Goal: Check status

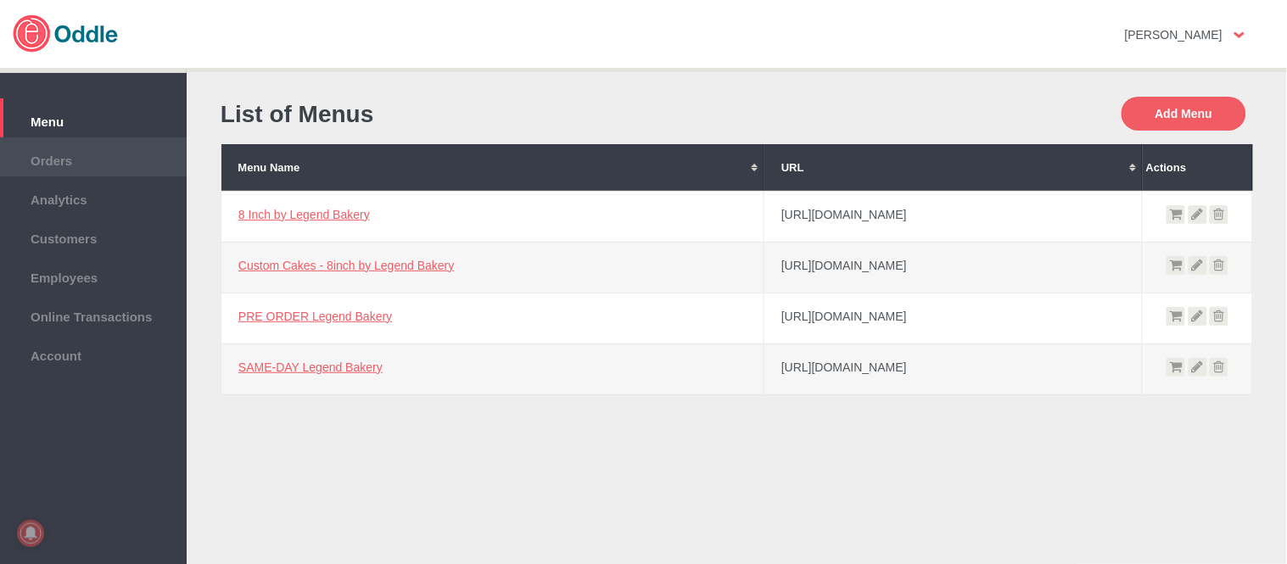
click at [112, 154] on span "Orders" at bounding box center [93, 158] width 170 height 19
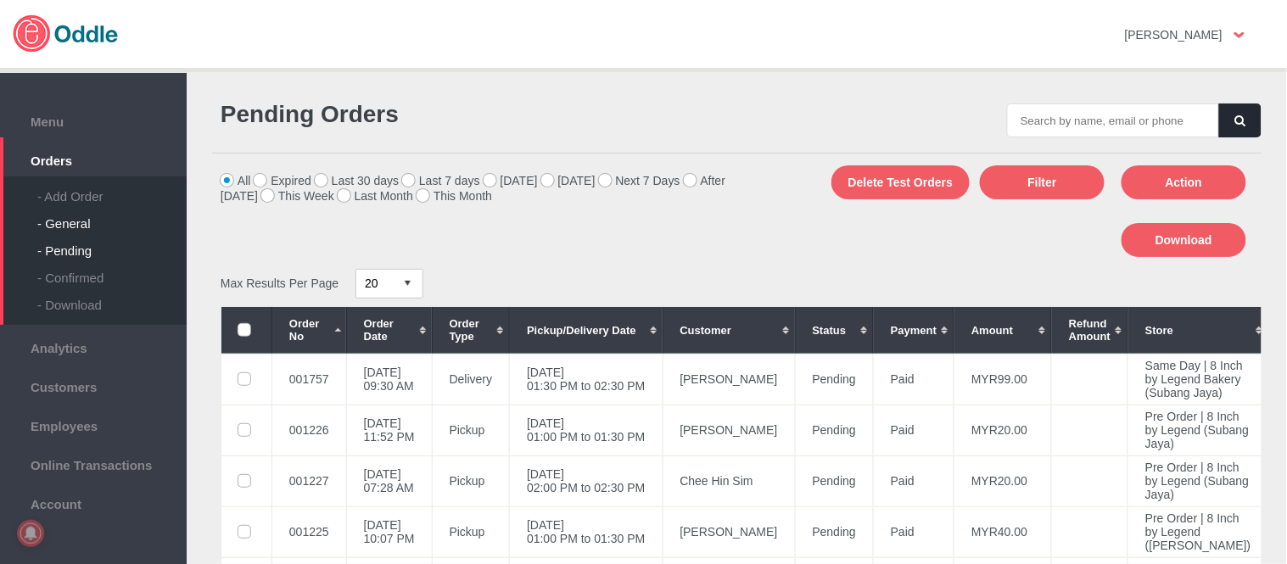
click at [88, 216] on div "- General" at bounding box center [111, 217] width 149 height 27
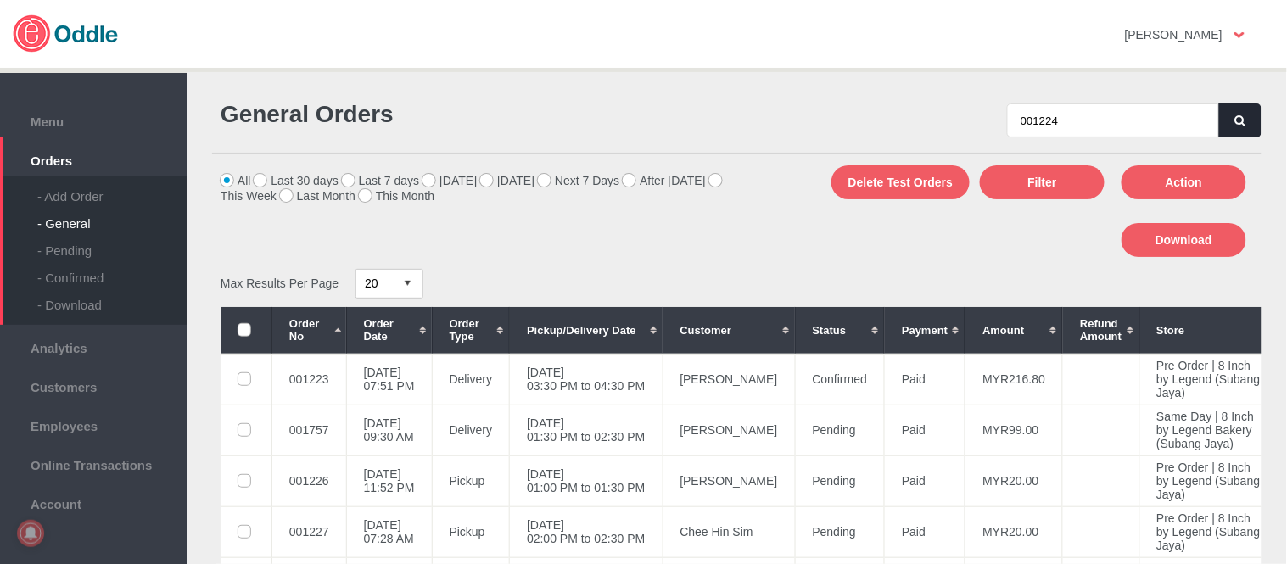
type input "001224"
click at [1243, 113] on button "button" at bounding box center [1240, 121] width 42 height 34
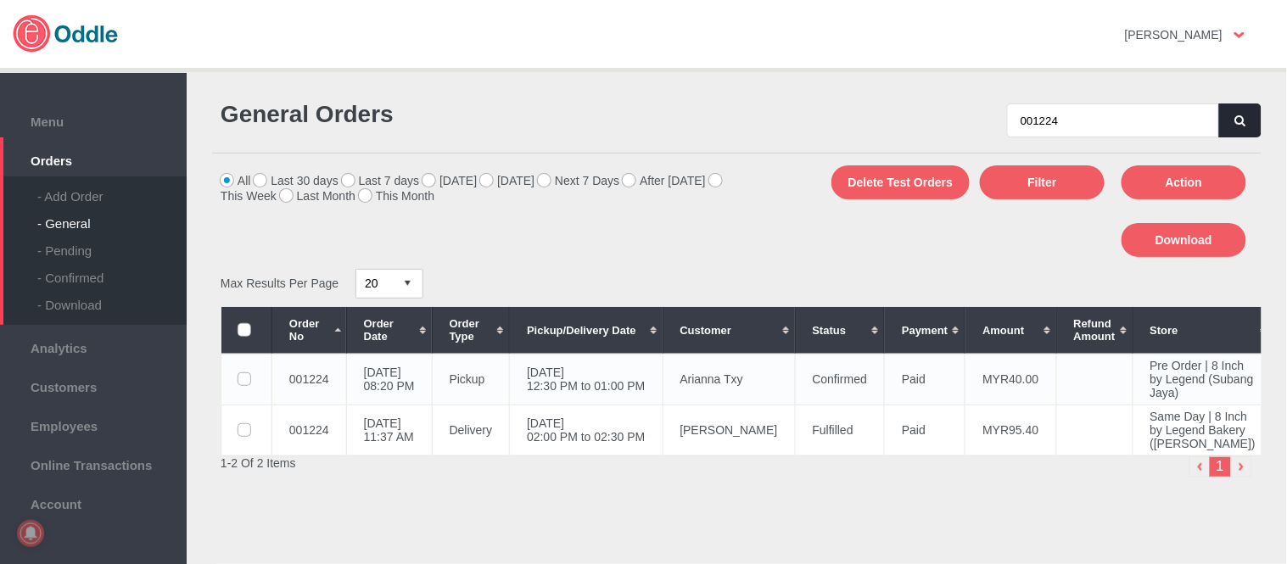
click at [567, 387] on td "[DATE] 12:30 PM to 01:00 PM" at bounding box center [586, 379] width 153 height 51
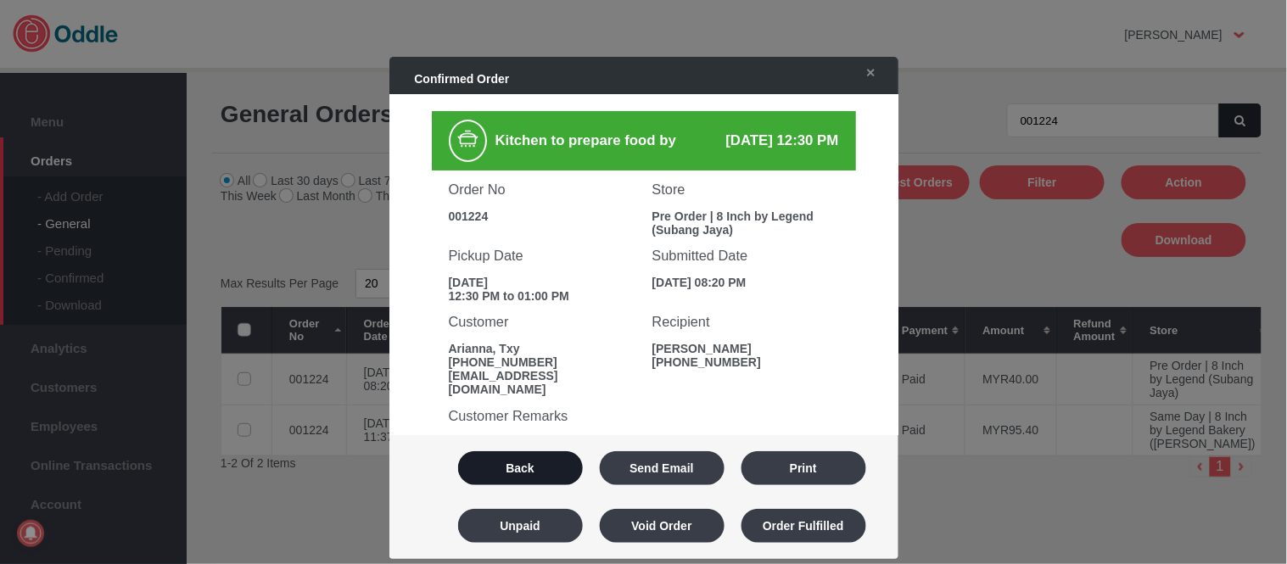
click at [511, 468] on button "Back" at bounding box center [520, 468] width 125 height 34
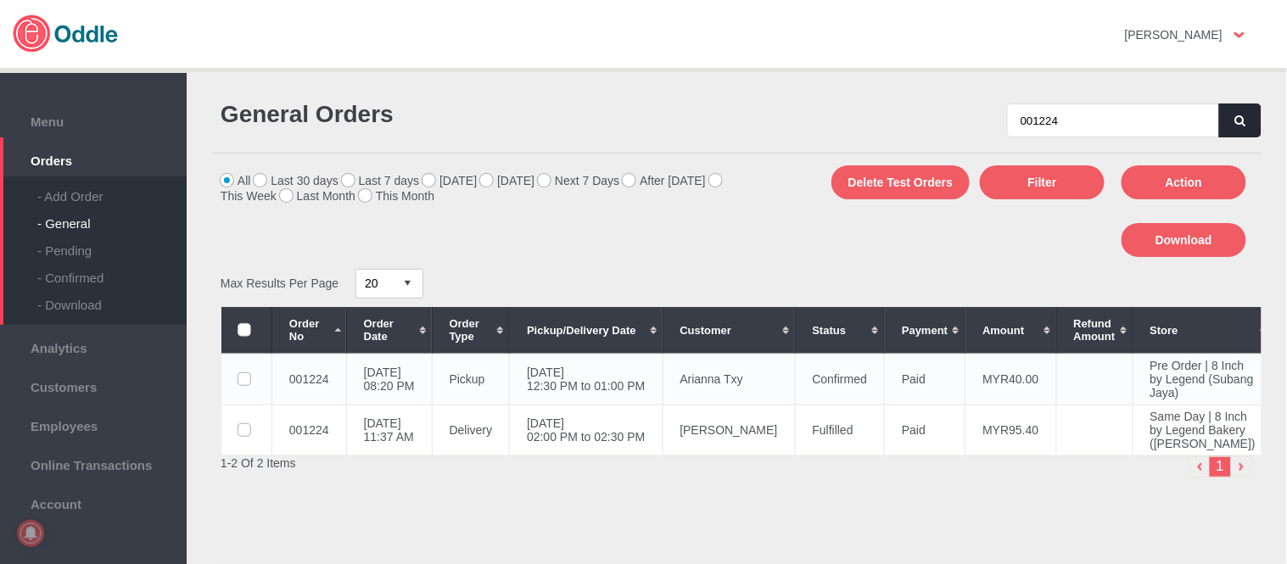
click at [663, 394] on td "[DATE] 12:30 PM to 01:00 PM" at bounding box center [586, 379] width 153 height 51
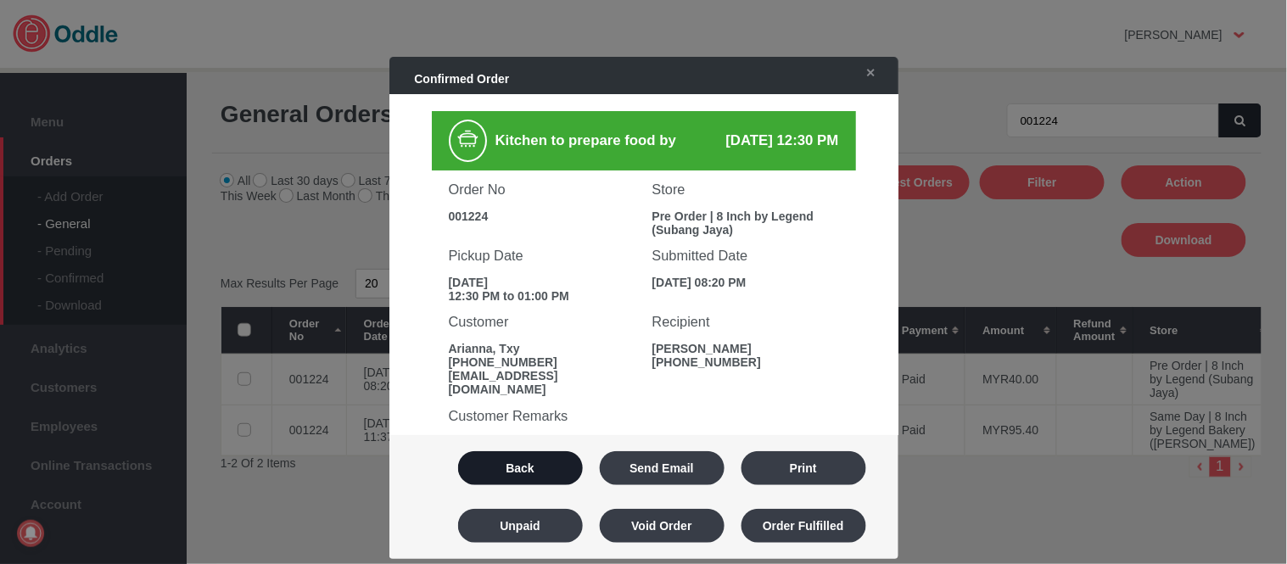
click at [532, 473] on button "Back" at bounding box center [520, 468] width 125 height 34
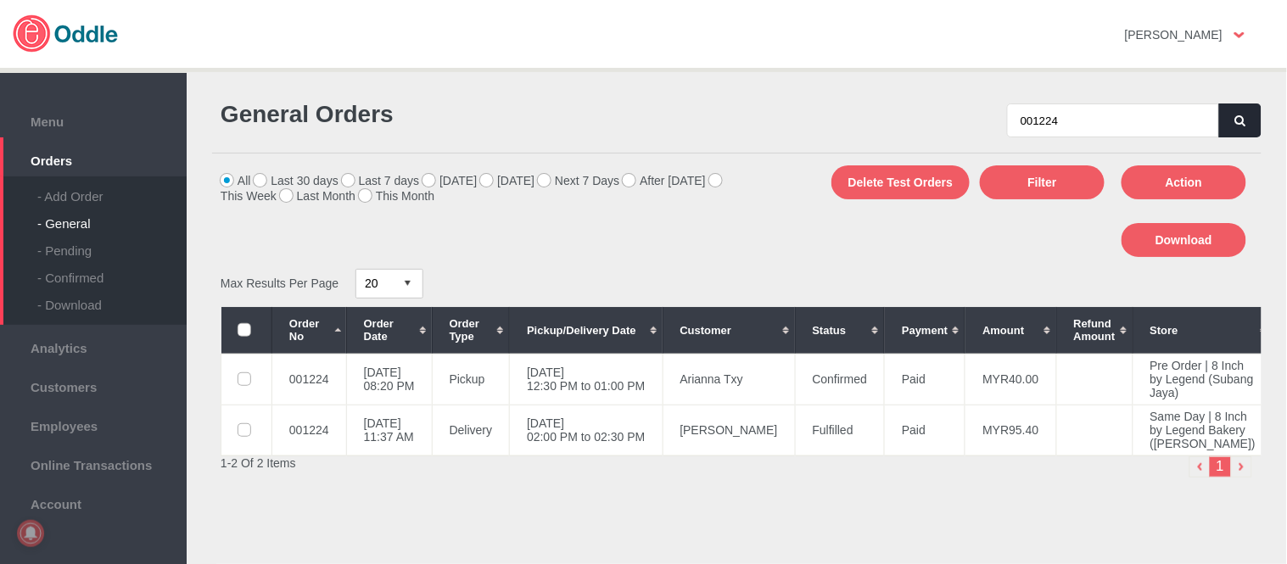
click at [1240, 123] on icon "button" at bounding box center [1240, 120] width 10 height 11
